Goal: Transaction & Acquisition: Purchase product/service

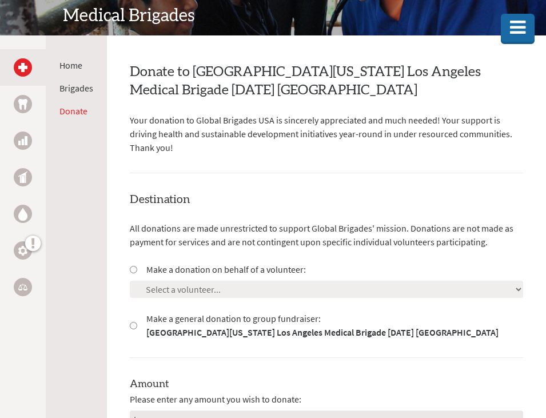
scroll to position [205, 0]
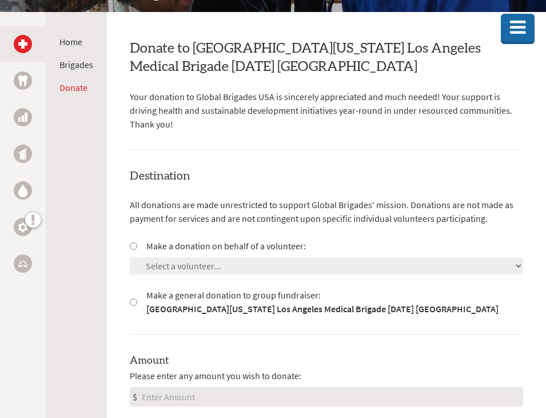
click at [130, 247] on input "Make a donation on behalf of a volunteer:" at bounding box center [133, 246] width 7 height 7
radio input "true"
click at [159, 262] on select "Select a volunteer... [PERSON_NAME] [PERSON_NAME] [PERSON_NAME] [PERSON_NAME] […" at bounding box center [327, 265] width 394 height 17
select select "8097011C-71B3-11F0-B8AC-42010A400003"
click at [130, 257] on select "Select a volunteer... [PERSON_NAME] [PERSON_NAME] [PERSON_NAME] [PERSON_NAME] […" at bounding box center [327, 265] width 394 height 17
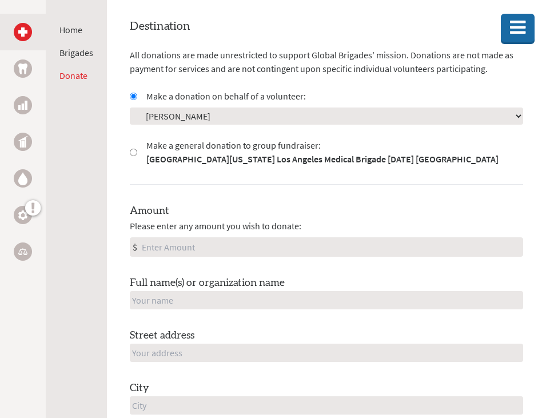
scroll to position [371, 0]
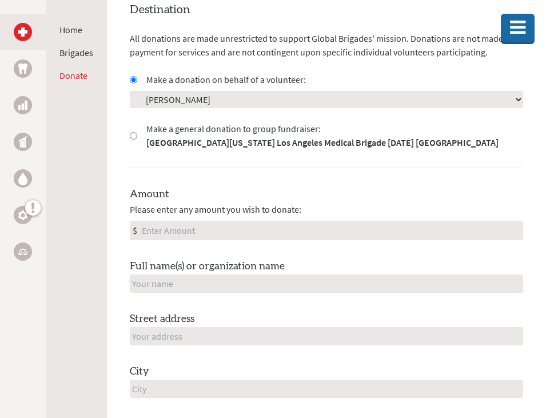
click at [169, 235] on input "Amount" at bounding box center [331, 230] width 383 height 18
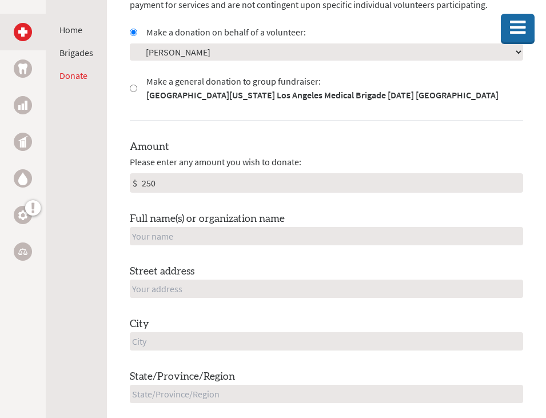
scroll to position [426, 0]
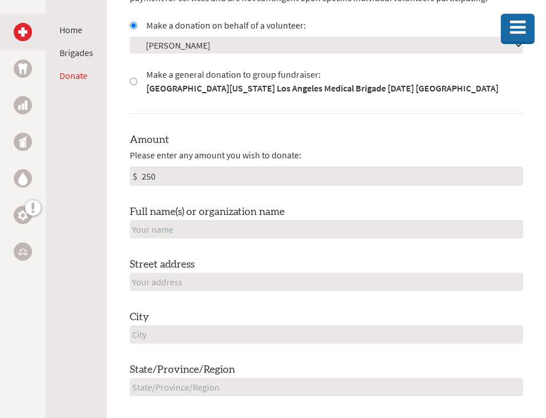
type input "250"
click at [192, 226] on input "text" at bounding box center [327, 229] width 394 height 18
click at [134, 256] on div "Amount Please enter any amount you wish to donate: $ 250 Full name(s) or organi…" at bounding box center [327, 343] width 394 height 422
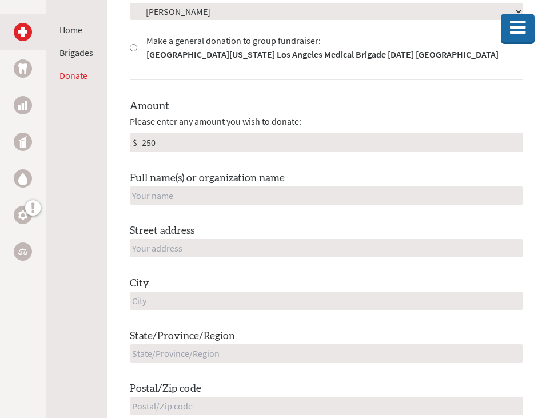
scroll to position [471, 0]
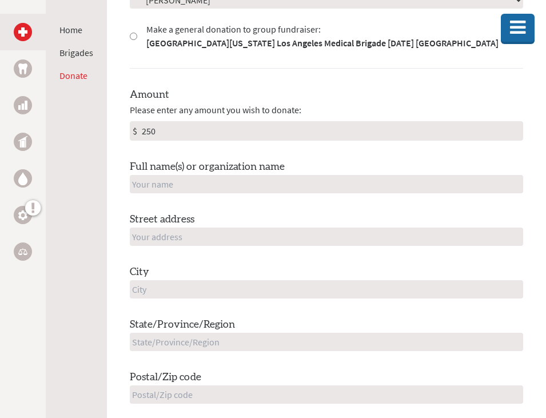
click at [143, 240] on input "text" at bounding box center [327, 237] width 394 height 18
type input "[STREET_ADDRESS][PERSON_NAME]"
type input "[PERSON_NAME]"
type input "[GEOGRAPHIC_DATA]"
type input "[US_STATE]"
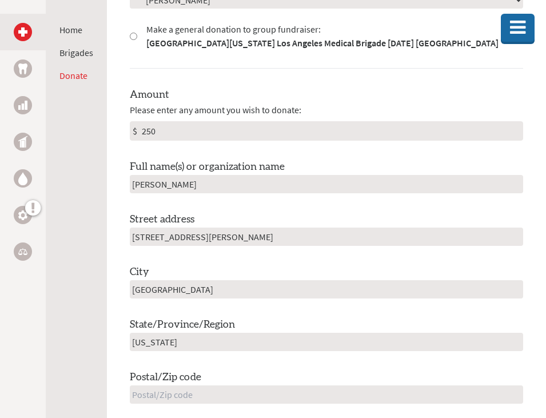
type input "92129"
type input "[GEOGRAPHIC_DATA]"
type input "[EMAIL_ADDRESS][DOMAIN_NAME]"
click at [157, 258] on div "Amount Please enter any amount you wish to donate: $ 250 Full name(s) or organi…" at bounding box center [327, 298] width 394 height 422
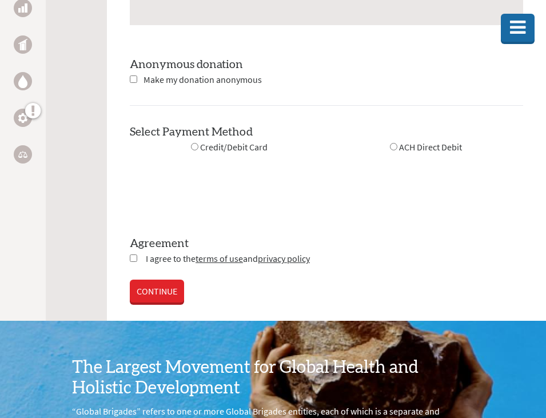
scroll to position [1400, 0]
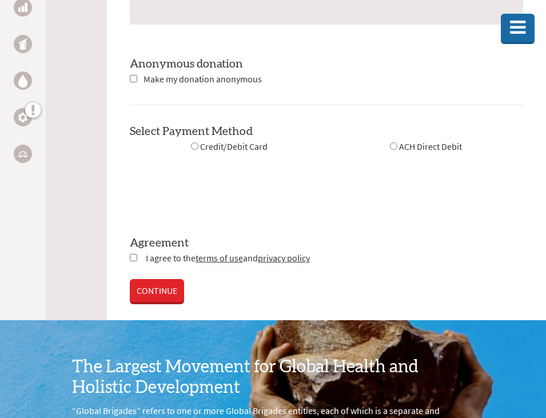
click at [193, 142] on input "radio" at bounding box center [194, 145] width 7 height 7
radio input "true"
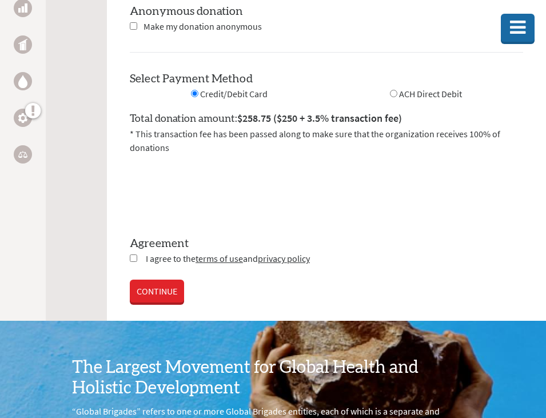
scroll to position [1453, 0]
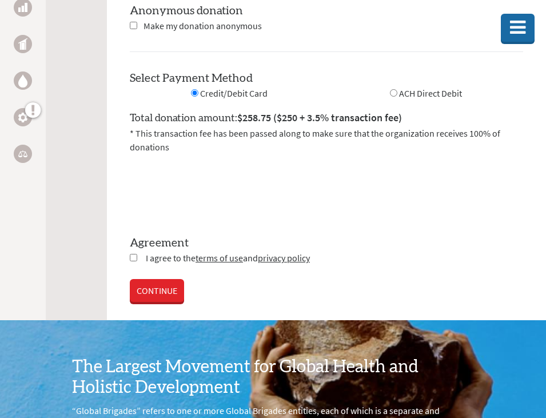
click at [132, 255] on input "checkbox" at bounding box center [133, 257] width 7 height 7
checkbox input "true"
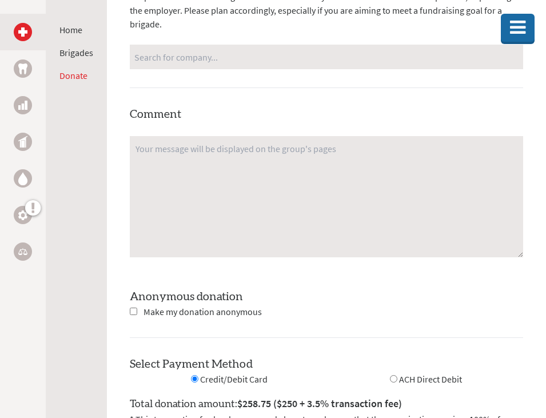
scroll to position [1166, 0]
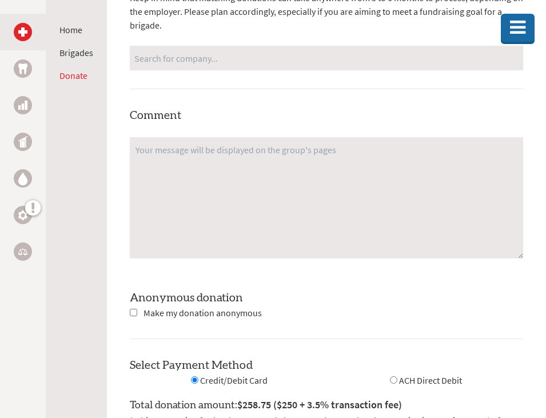
click at [165, 157] on textarea at bounding box center [327, 197] width 394 height 121
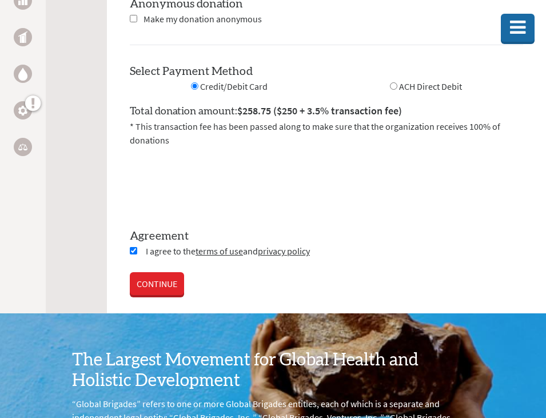
scroll to position [1460, 0]
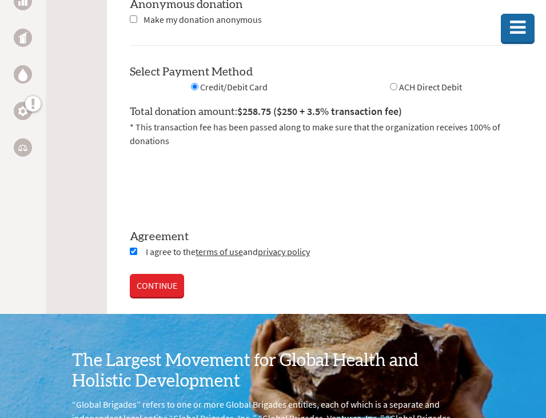
click at [171, 279] on link "CONTINUE" at bounding box center [157, 285] width 54 height 23
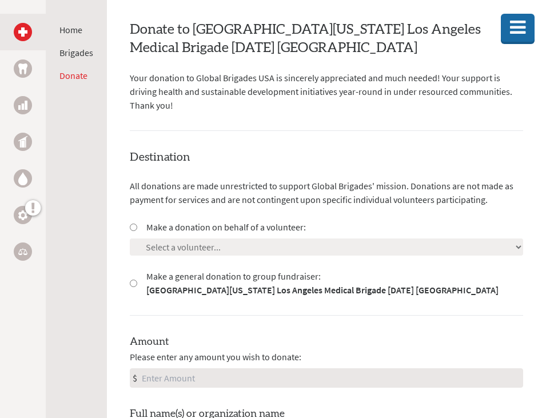
scroll to position [272, 0]
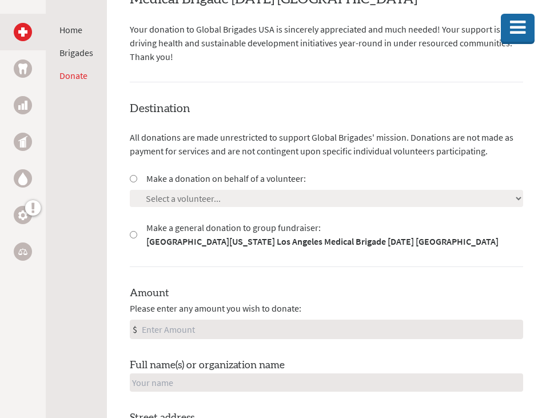
click at [132, 176] on input "Make a donation on behalf of a volunteer:" at bounding box center [133, 178] width 7 height 7
radio input "true"
click at [152, 195] on select "Select a volunteer... [PERSON_NAME] [PERSON_NAME] [PERSON_NAME] [PERSON_NAME] […" at bounding box center [327, 198] width 394 height 17
select select "8097011C-71B3-11F0-B8AC-42010A400003"
click at [130, 190] on select "Select a volunteer... [PERSON_NAME] [PERSON_NAME] [PERSON_NAME] [PERSON_NAME] […" at bounding box center [327, 198] width 394 height 17
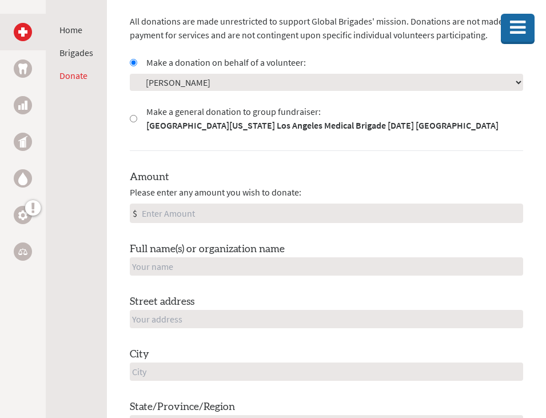
scroll to position [417, 0]
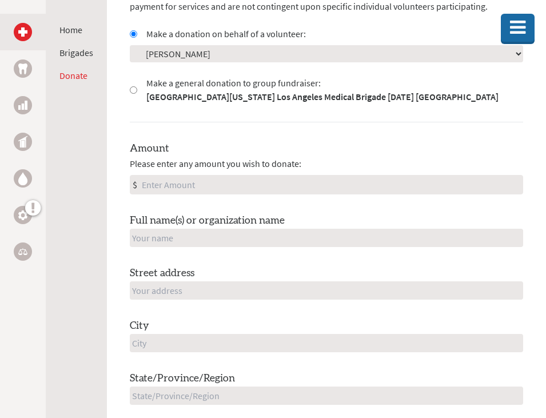
click at [161, 188] on input "Amount" at bounding box center [331, 185] width 383 height 18
type input "250"
click at [210, 288] on input "text" at bounding box center [327, 291] width 394 height 18
type input "[STREET_ADDRESS][PERSON_NAME]"
type input "[PERSON_NAME]"
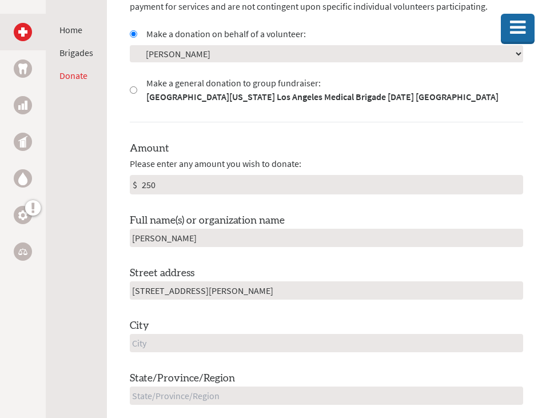
type input "[GEOGRAPHIC_DATA]"
type input "[US_STATE]"
type input "92129"
type input "[GEOGRAPHIC_DATA]"
type input "[EMAIL_ADDRESS][DOMAIN_NAME]"
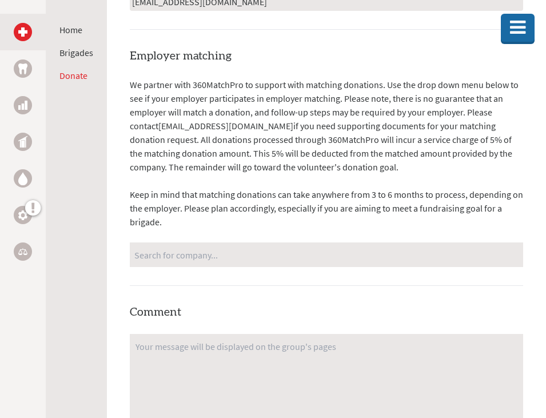
scroll to position [970, 0]
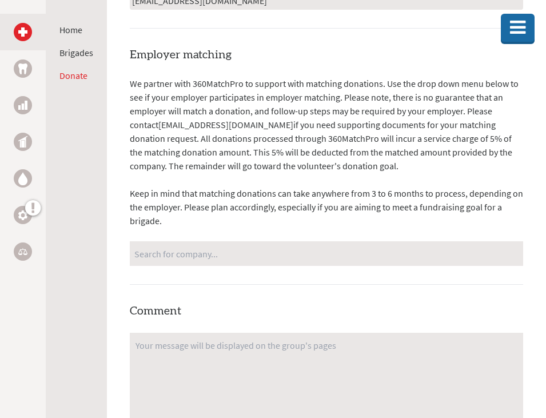
click at [207, 179] on div "We partner with 360MatchPro to support with matching donations. Use the drop do…" at bounding box center [327, 171] width 394 height 189
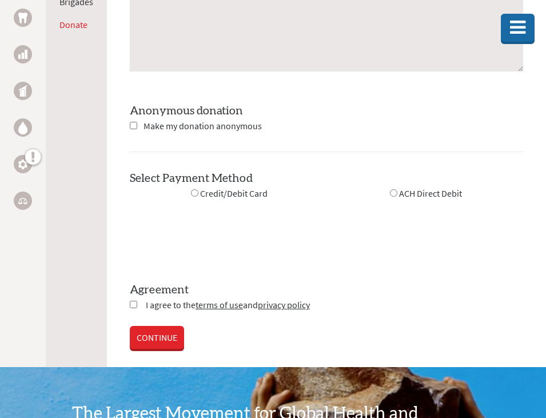
scroll to position [1354, 0]
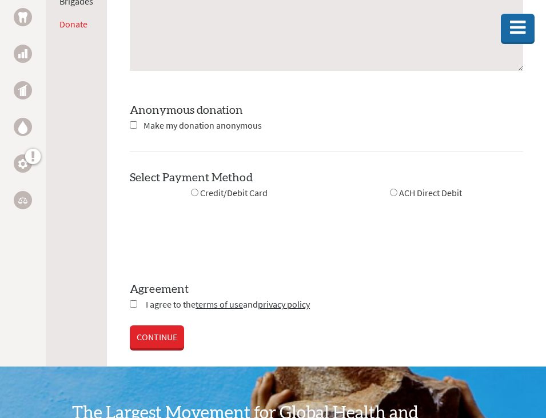
click at [199, 196] on div "Credit/Debit Card" at bounding box center [229, 193] width 77 height 14
click at [197, 196] on div "Credit/Debit Card" at bounding box center [229, 193] width 77 height 14
click at [193, 193] on input "radio" at bounding box center [194, 192] width 7 height 7
radio input "true"
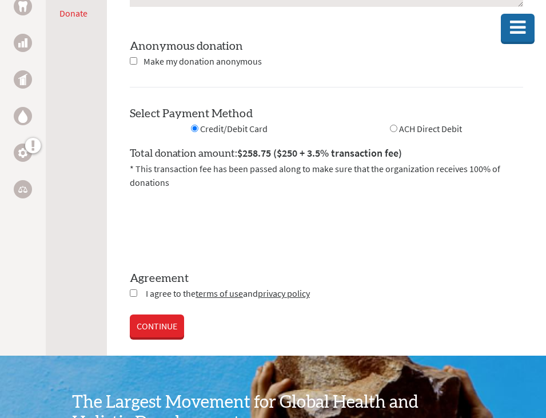
scroll to position [1432, 0]
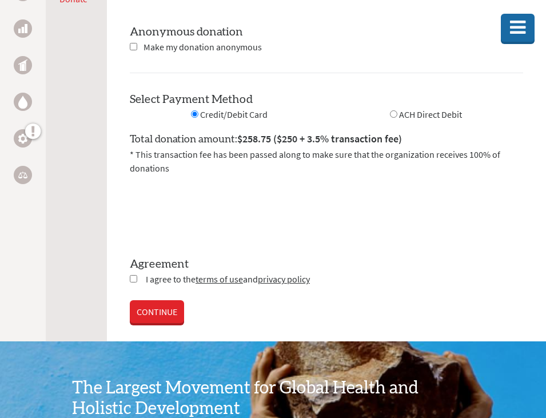
click at [134, 278] on input "checkbox" at bounding box center [133, 278] width 7 height 7
checkbox input "true"
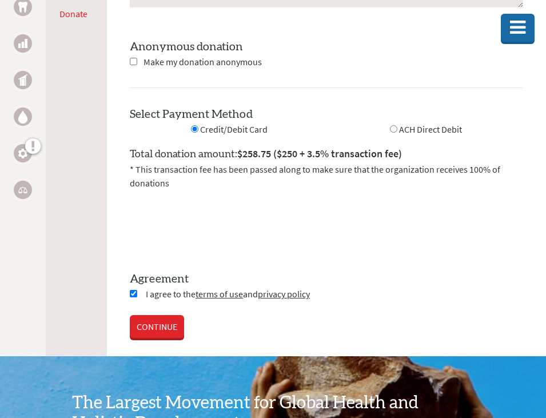
scroll to position [1418, 0]
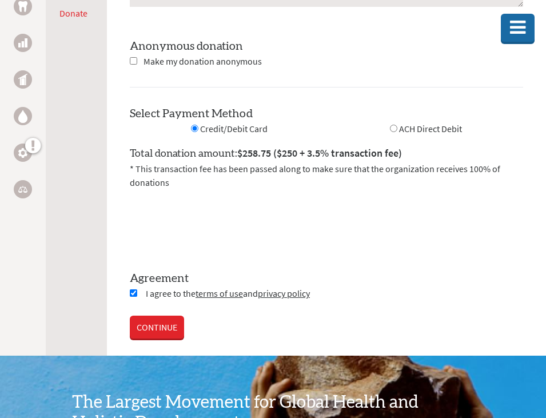
click at [176, 317] on link "CONTINUE" at bounding box center [157, 327] width 54 height 23
